Goal: Information Seeking & Learning: Learn about a topic

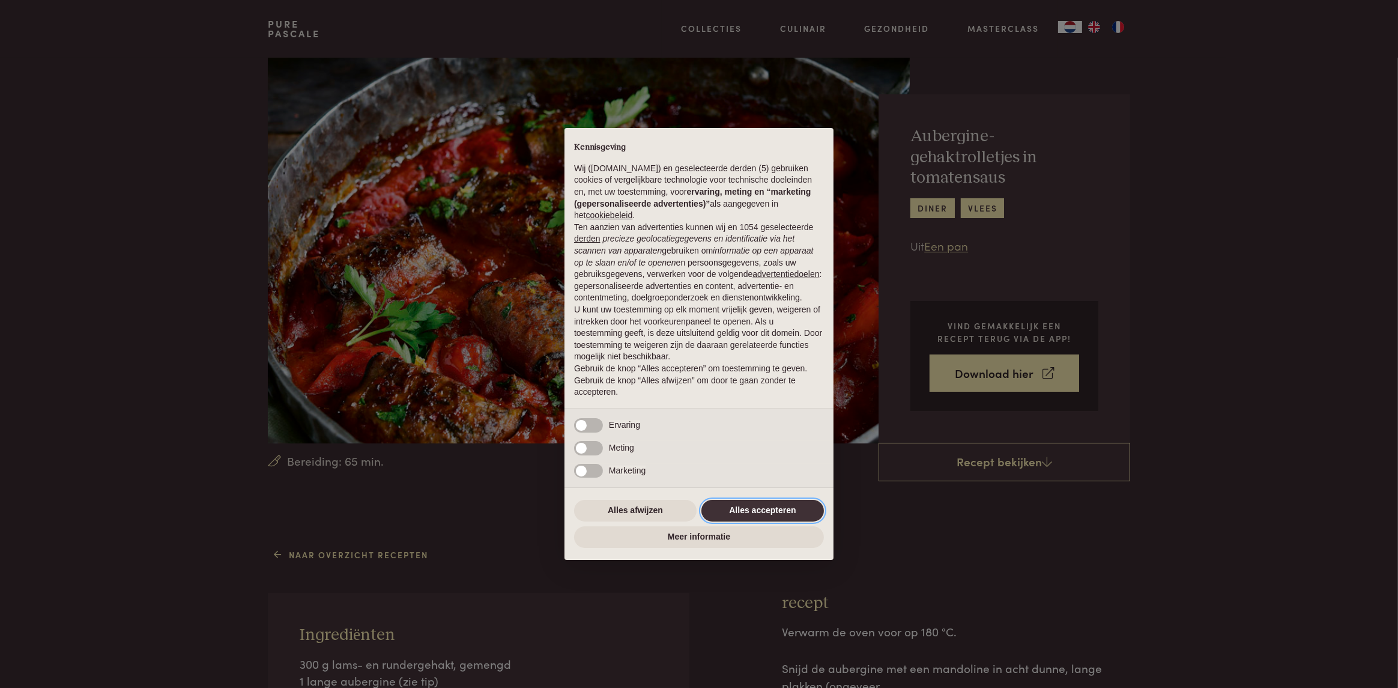
click at [765, 510] on button "Alles accepteren" at bounding box center [762, 511] width 122 height 22
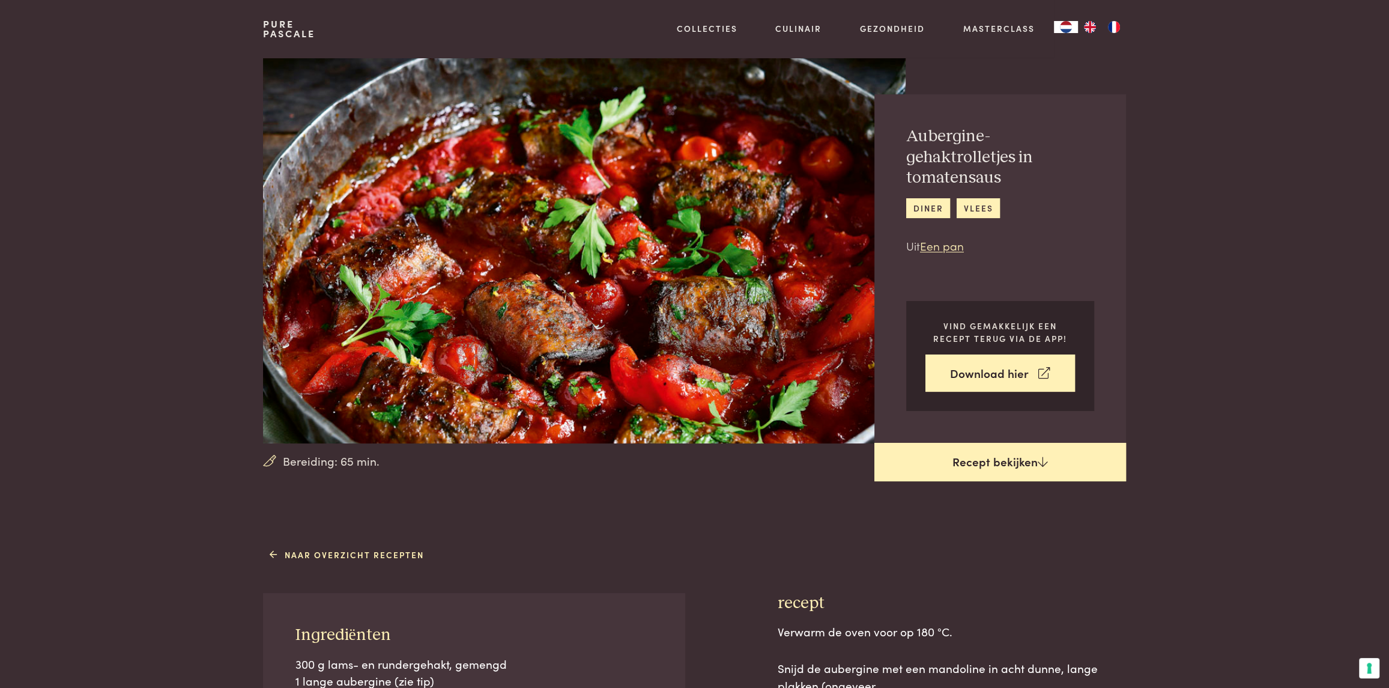
click at [973, 466] on link "Recept bekijken" at bounding box center [1000, 462] width 252 height 38
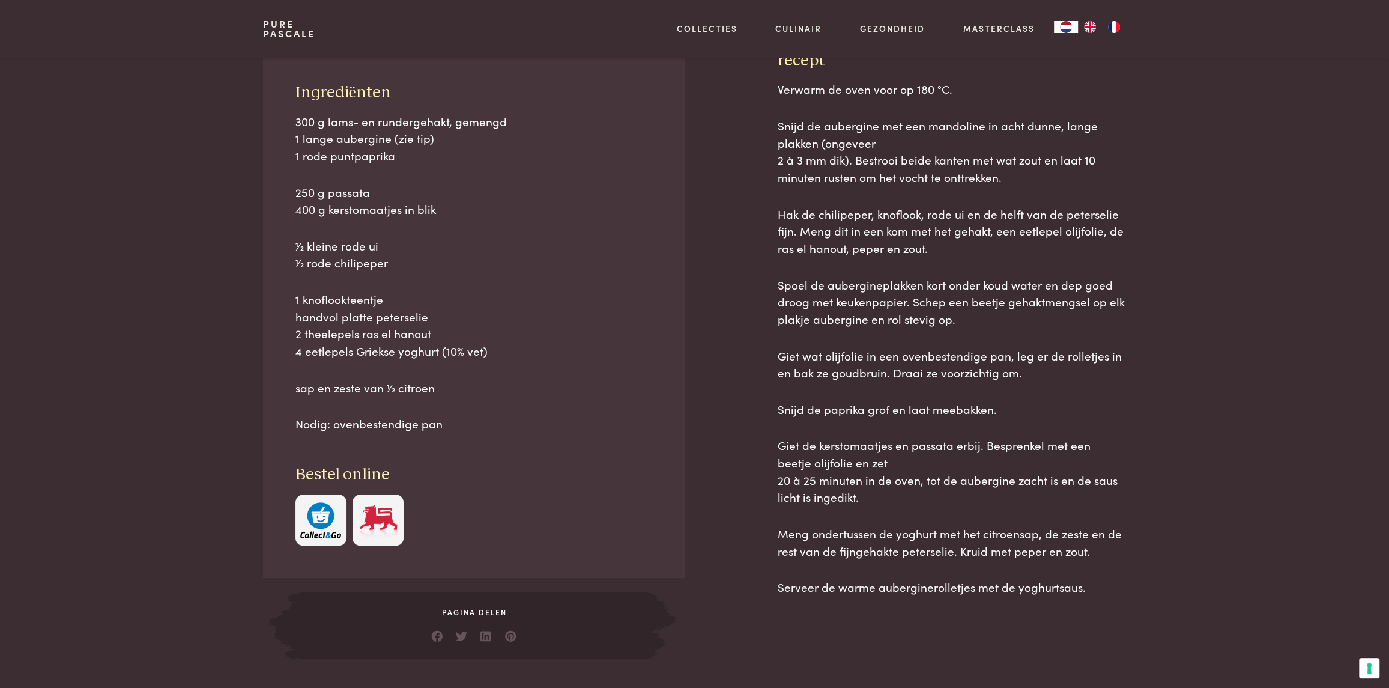
scroll to position [543, 0]
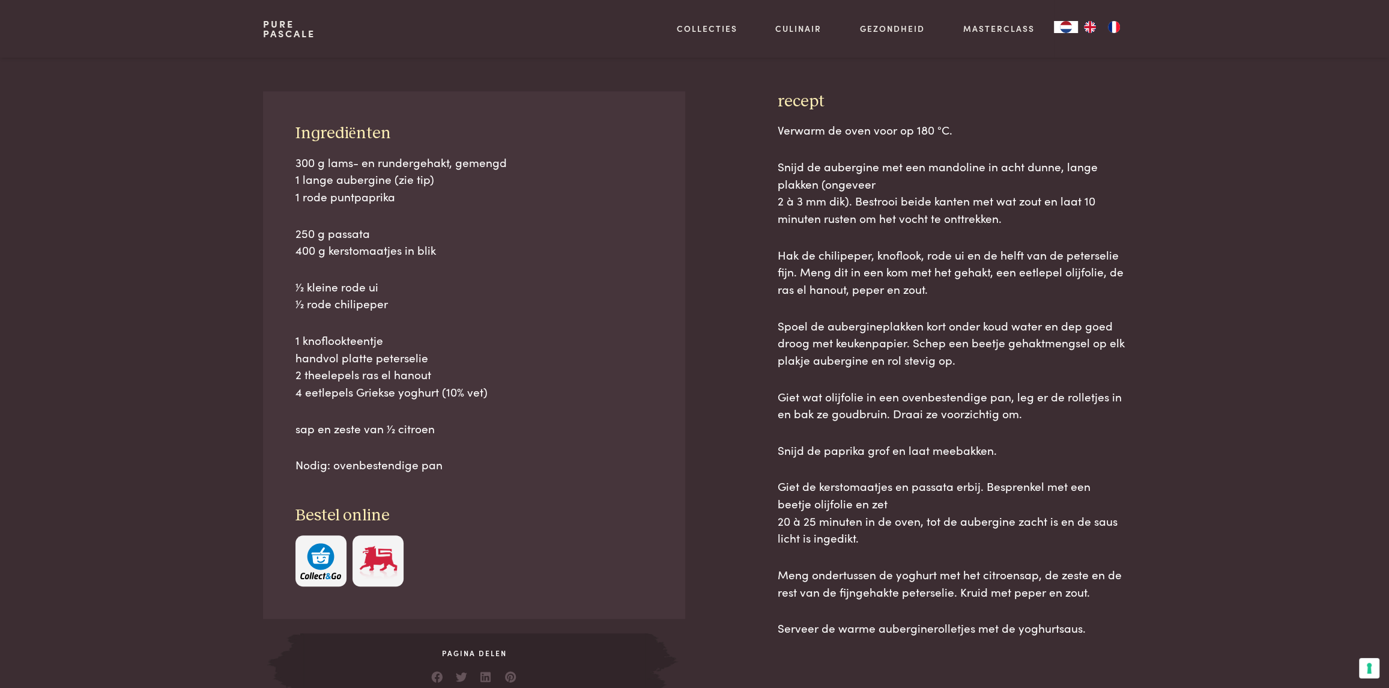
scroll to position [483, 0]
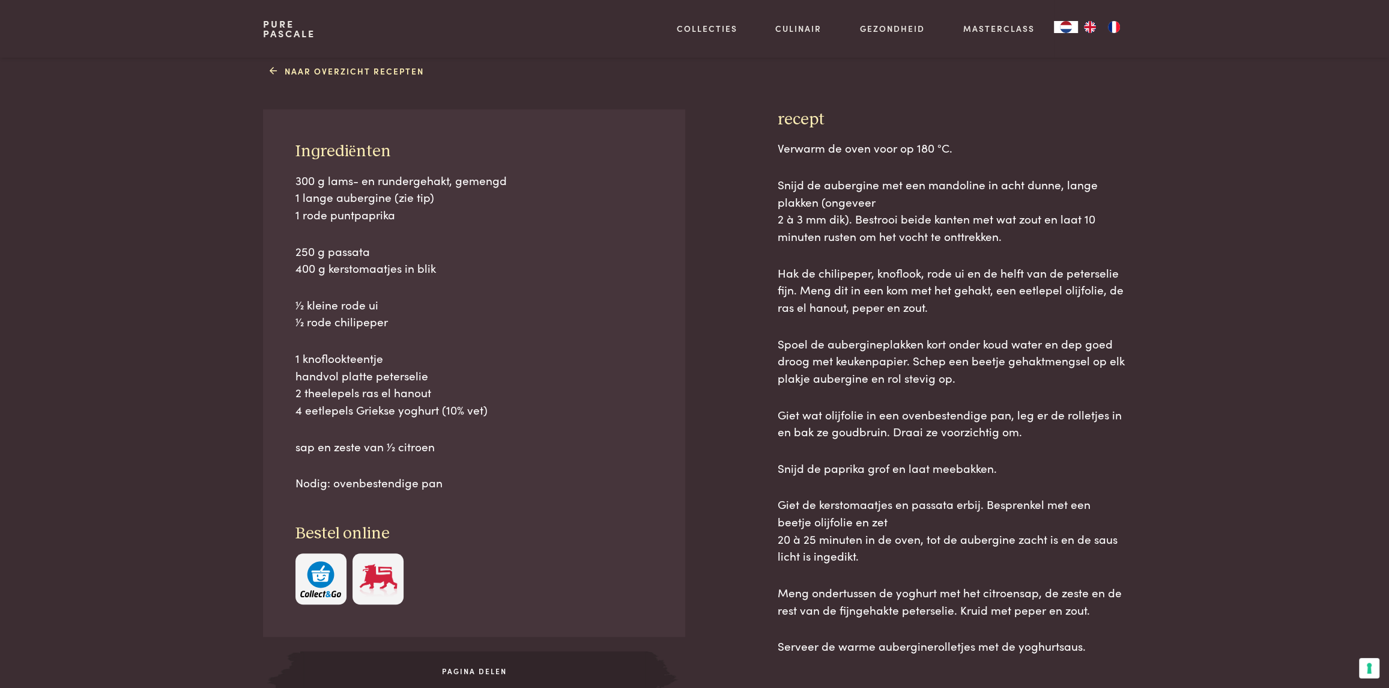
drag, startPoint x: 283, startPoint y: 112, endPoint x: 1139, endPoint y: 620, distance: 994.8
click at [1139, 620] on div "Naar overzicht recepten Ingrediënten 300 g lams- en rundergehakt, gemengd 1 lan…" at bounding box center [694, 389] width 901 height 656
copy div "Loremipsumdo 933 s amet- co adipiscingel, seddoei 0 tempo incididun (utl etd) 0…"
click at [658, 537] on div "Ingrediënten 300 g lams- en rundergehakt, gemengd 1 lange aubergine (zie tip) 1…" at bounding box center [474, 372] width 422 height 527
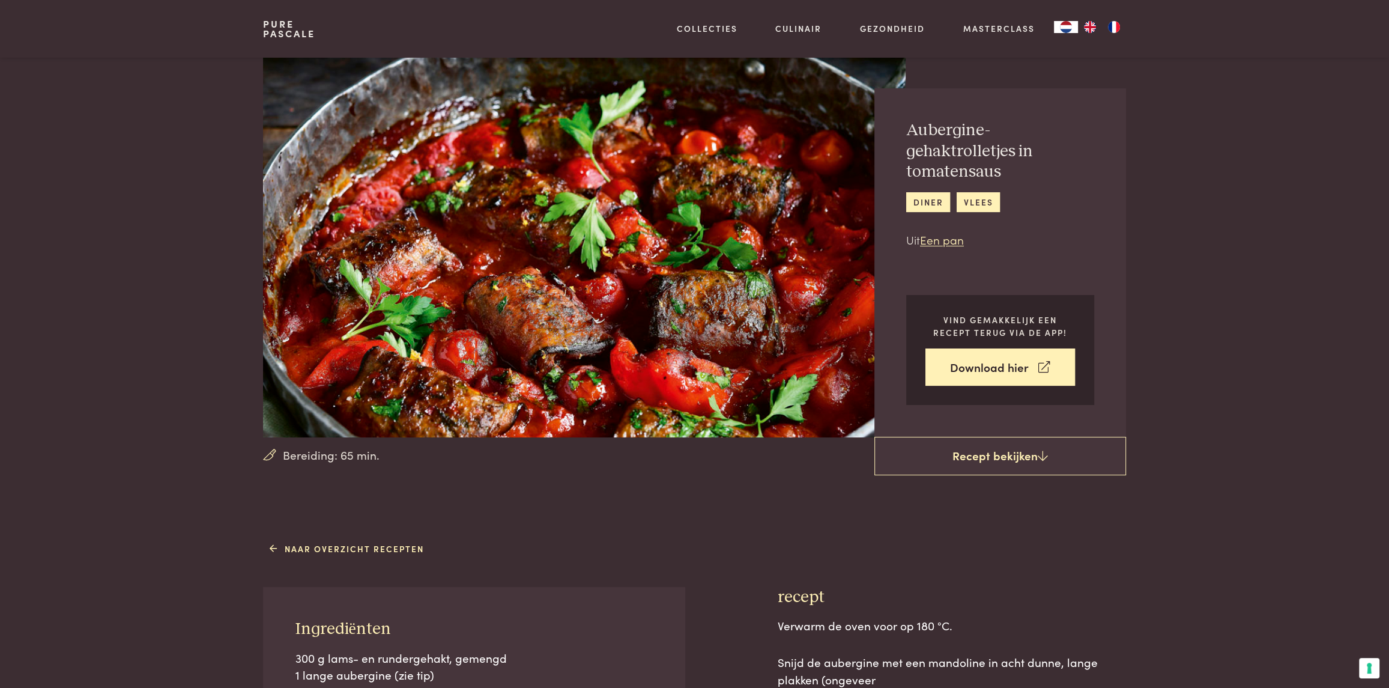
scroll to position [0, 0]
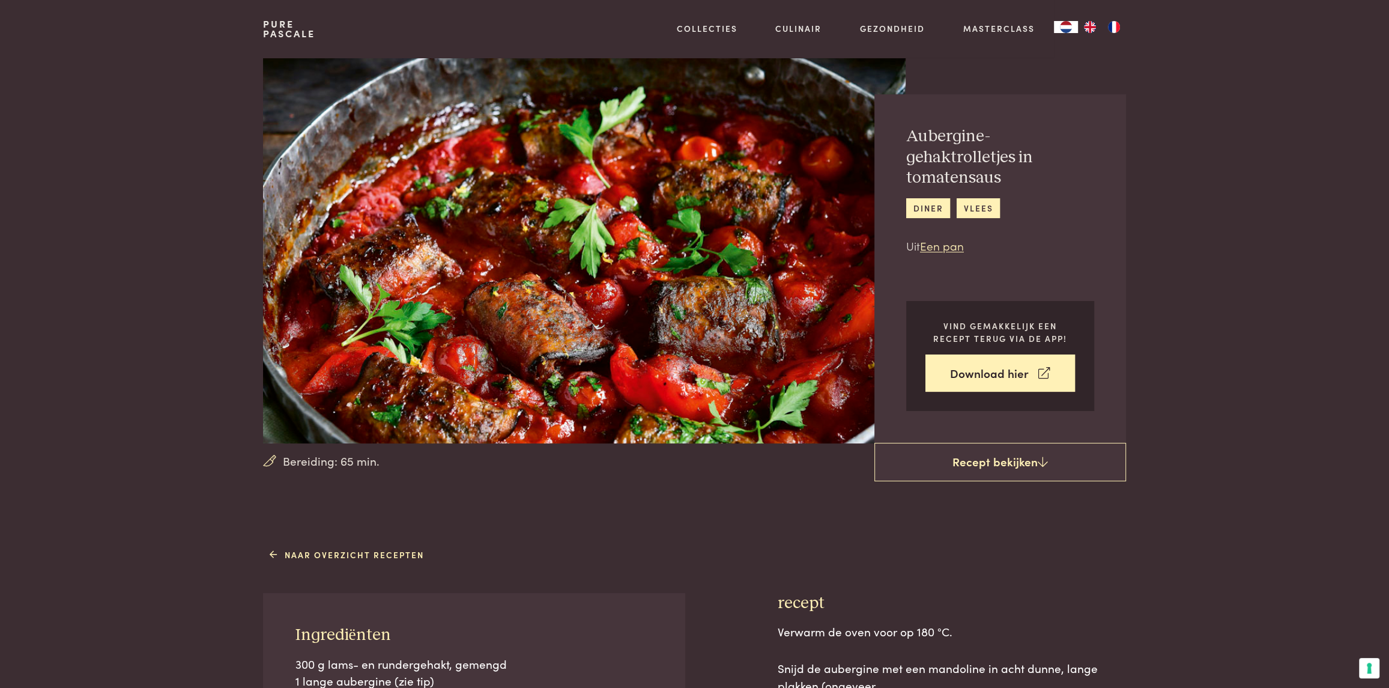
click at [652, 310] on img at bounding box center [584, 250] width 642 height 385
click at [605, 259] on img at bounding box center [584, 250] width 642 height 385
click at [906, 132] on h2 "Aubergine-gehaktrolletjes in tomatensaus" at bounding box center [1000, 157] width 188 height 62
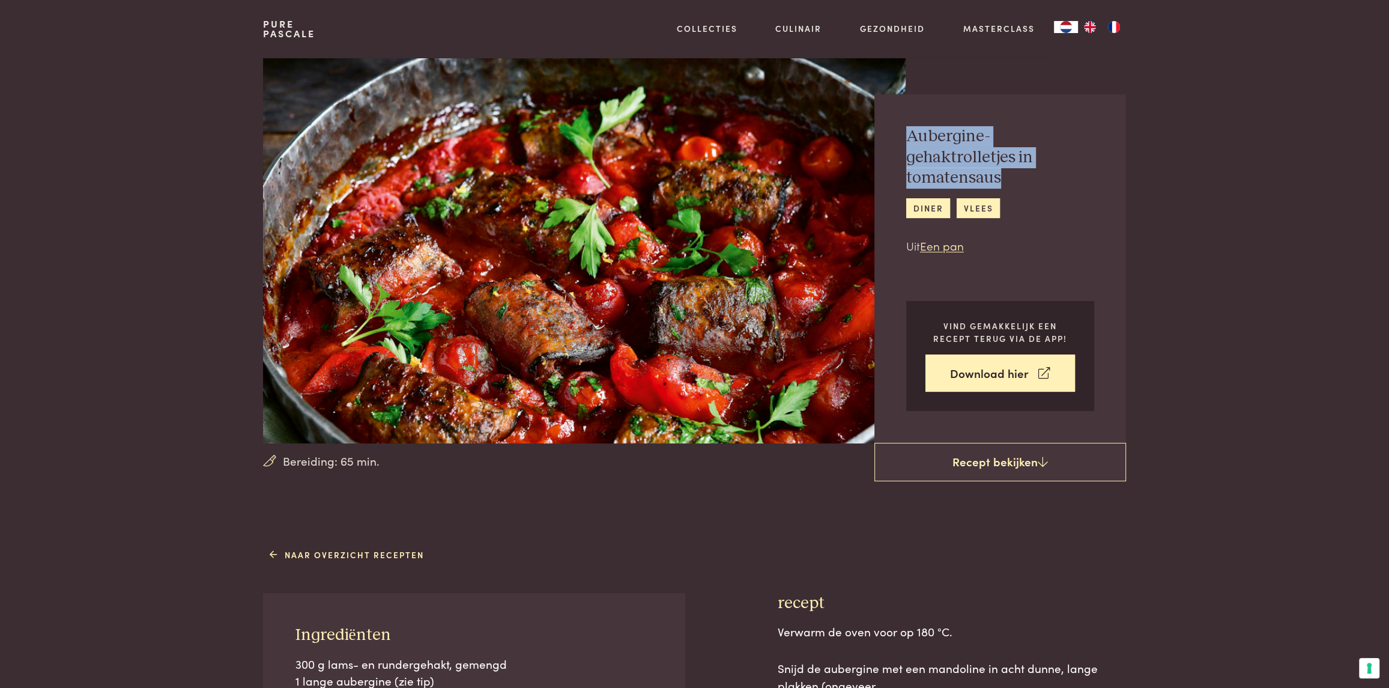
drag, startPoint x: 908, startPoint y: 135, endPoint x: 1017, endPoint y: 172, distance: 114.7
click at [1017, 172] on h2 "Aubergine-gehaktrolletjes in tomatensaus" at bounding box center [1000, 157] width 188 height 62
copy h2 "Aubergine-gehaktrolletjes in tomatensaus"
